Goal: Information Seeking & Learning: Learn about a topic

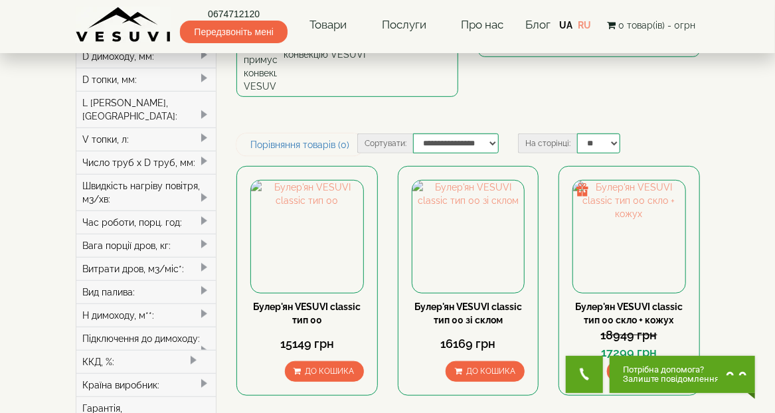
scroll to position [266, 0]
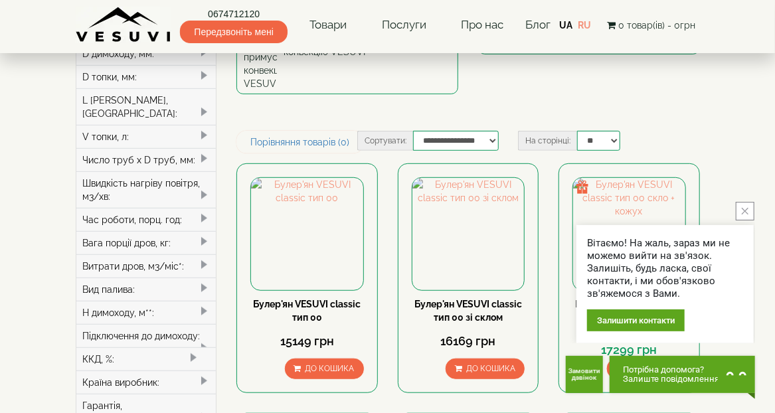
click at [744, 205] on button "close button" at bounding box center [745, 211] width 19 height 19
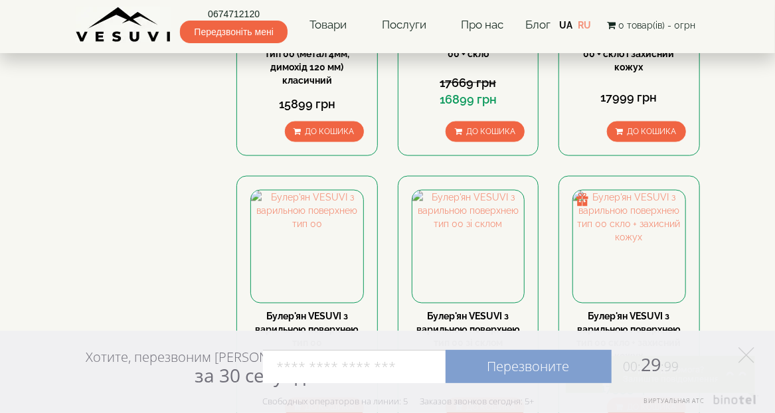
scroll to position [797, 0]
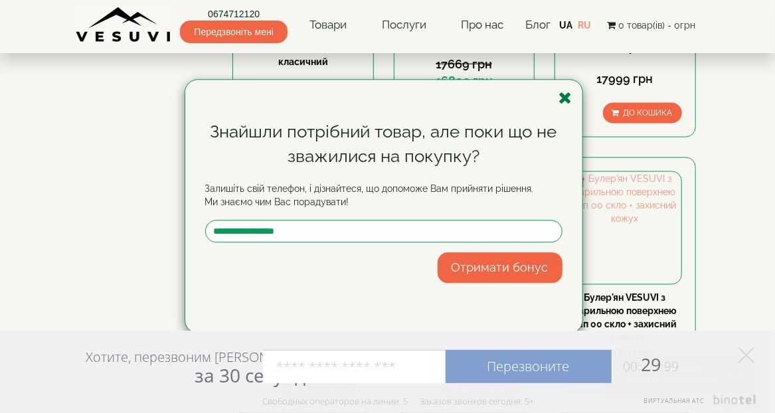
click at [563, 95] on icon "button" at bounding box center [565, 98] width 13 height 17
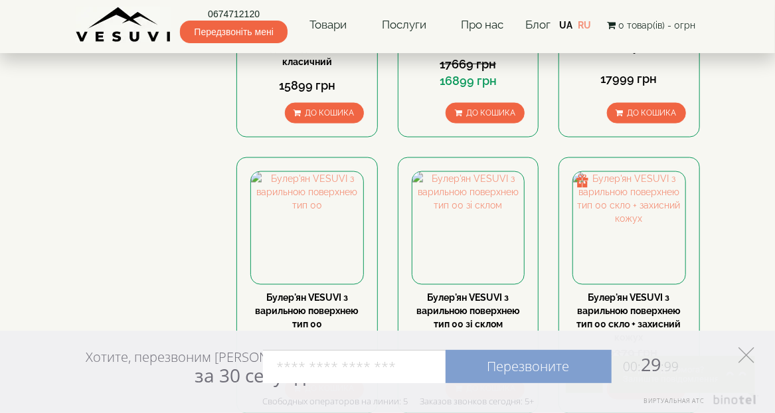
click at [748, 353] on polygon at bounding box center [746, 355] width 16 height 16
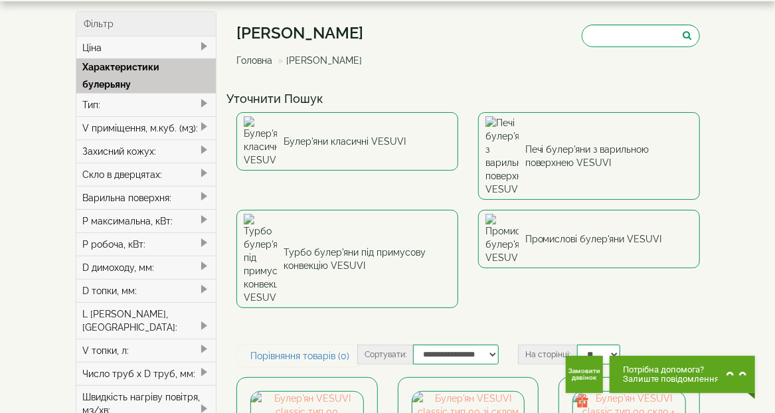
scroll to position [0, 0]
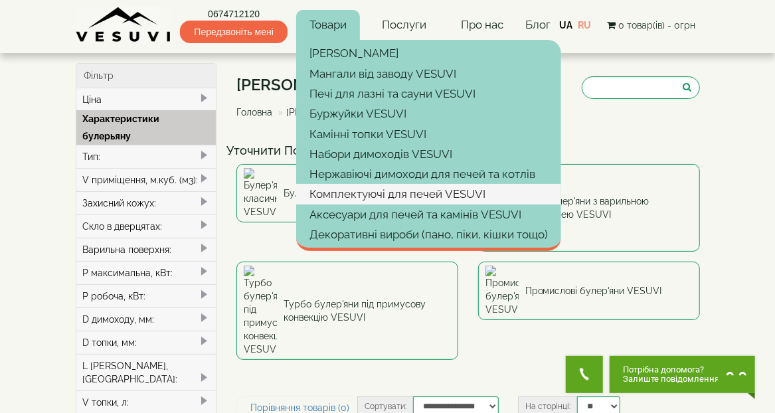
click at [404, 195] on link "Комплектуючі для печей VESUVI" at bounding box center [428, 194] width 265 height 20
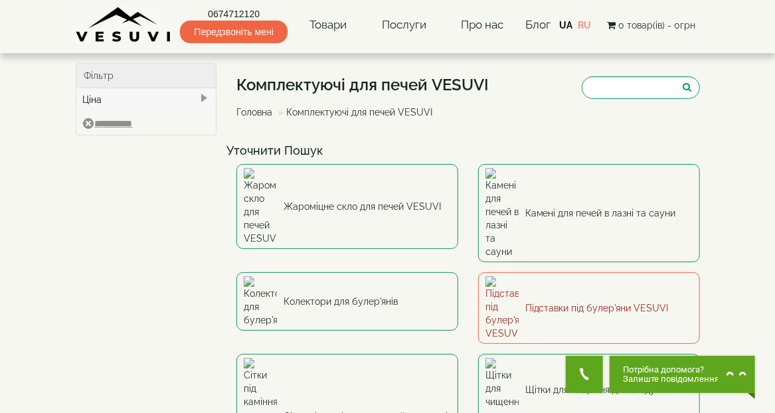
click at [621, 272] on link "Підставки під булер'яни VESUVI" at bounding box center [589, 308] width 222 height 72
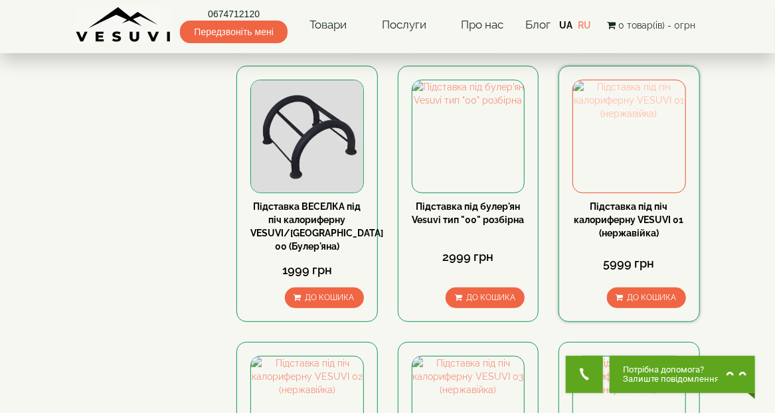
scroll to position [159, 0]
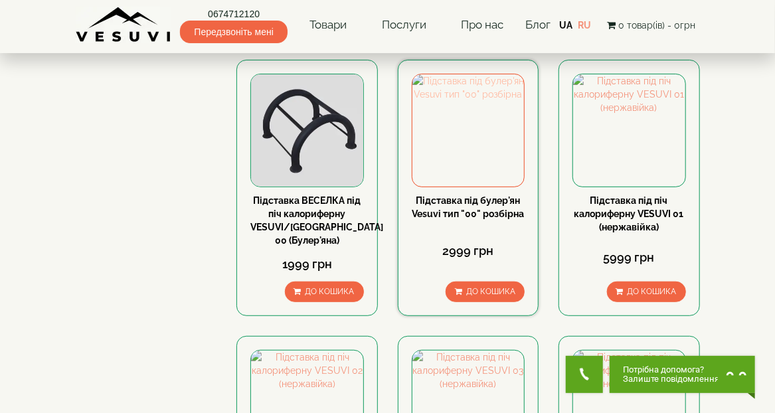
click at [462, 137] on img at bounding box center [468, 130] width 112 height 112
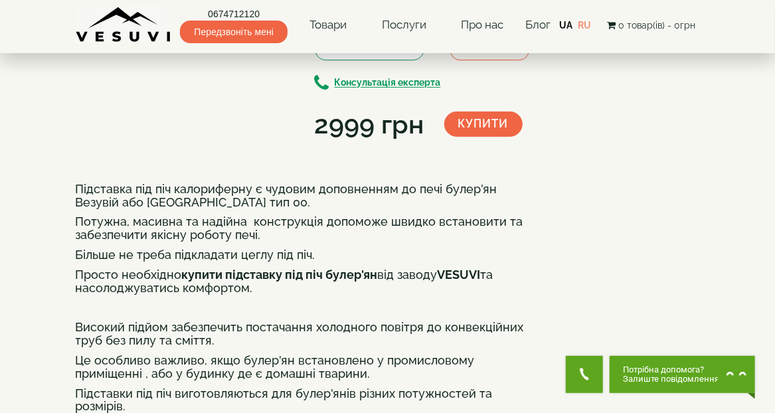
scroll to position [159, 0]
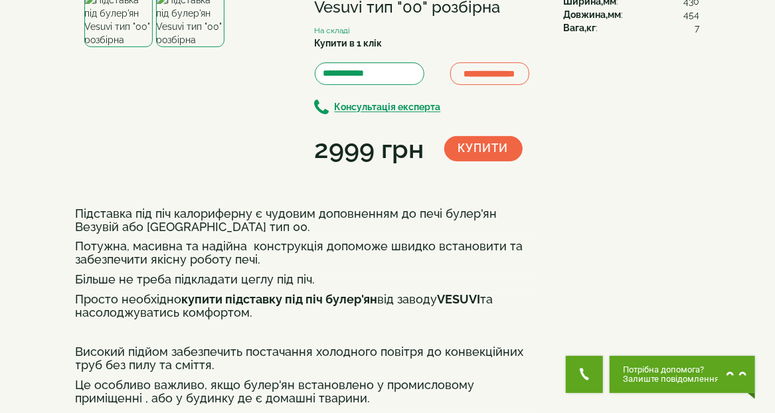
scroll to position [53, 0]
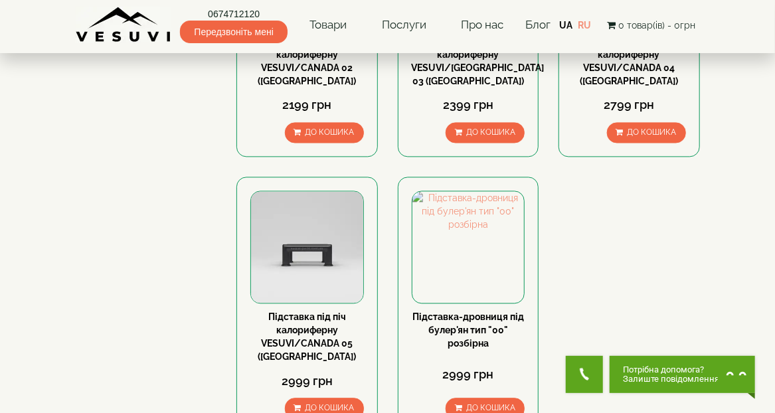
scroll to position [1222, 0]
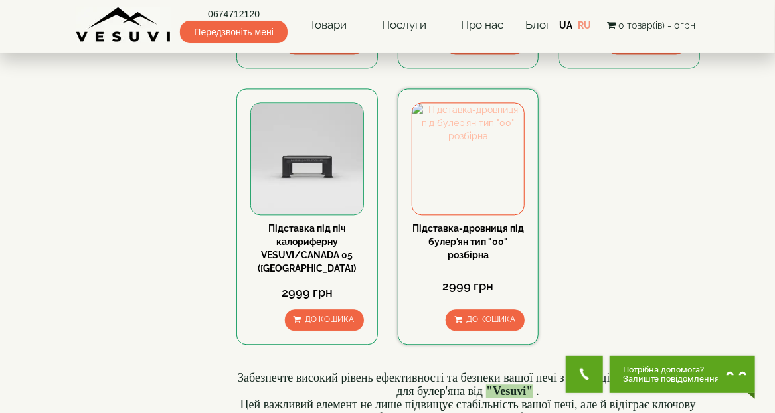
click at [446, 156] on img at bounding box center [468, 159] width 112 height 112
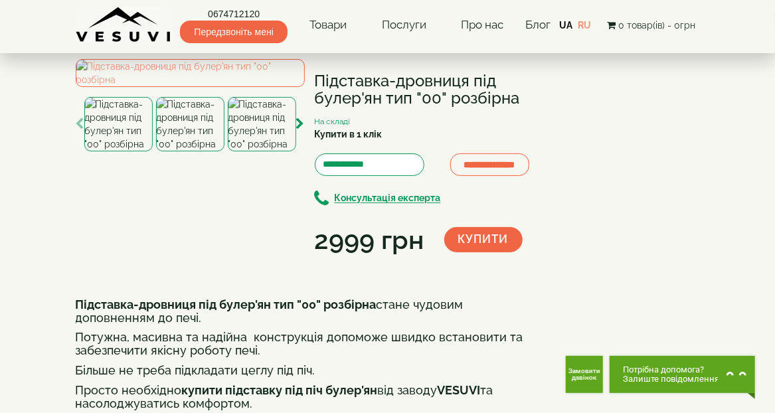
scroll to position [106, 0]
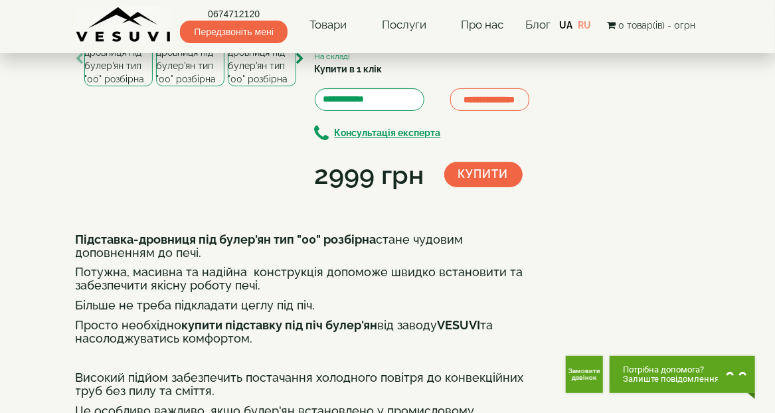
click at [171, 86] on img at bounding box center [190, 59] width 68 height 54
click at [263, 86] on img at bounding box center [262, 59] width 68 height 54
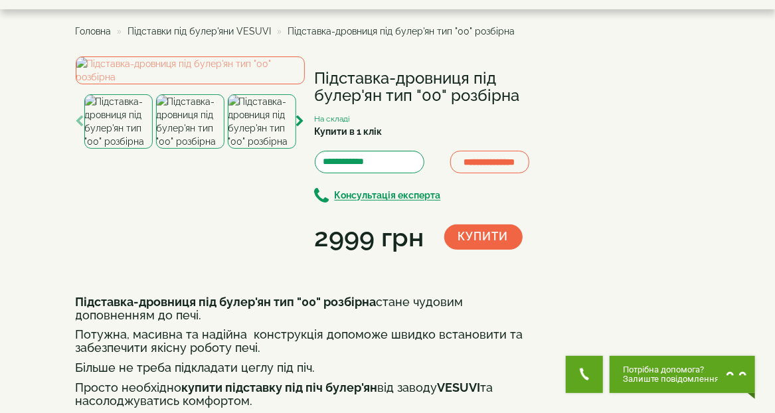
scroll to position [0, 0]
